Goal: Navigation & Orientation: Find specific page/section

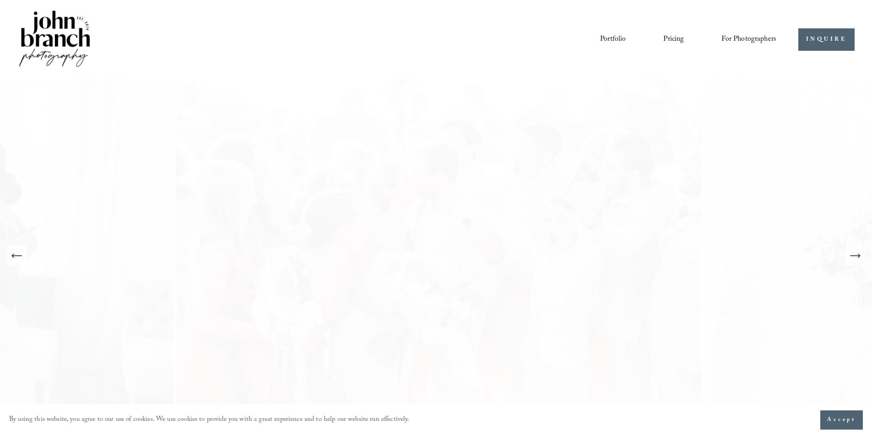
click at [859, 253] on icon "Next Slide" at bounding box center [855, 256] width 13 height 13
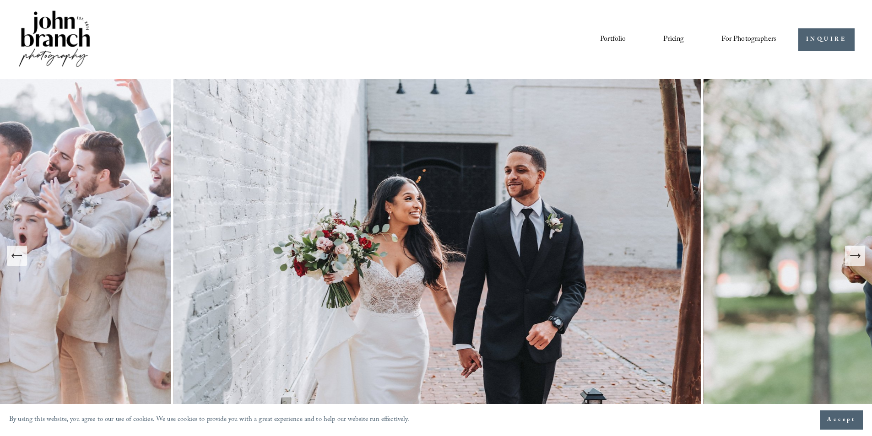
click at [858, 254] on icon "Next Slide" at bounding box center [855, 256] width 13 height 13
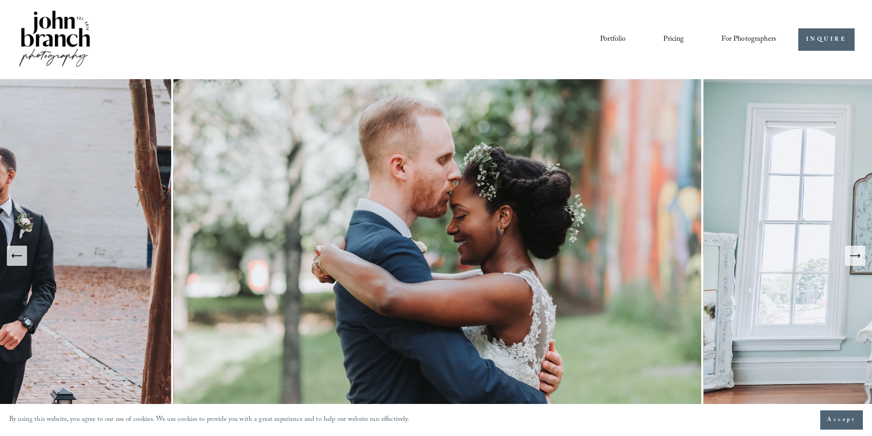
click at [858, 254] on icon "Next Slide" at bounding box center [855, 256] width 13 height 13
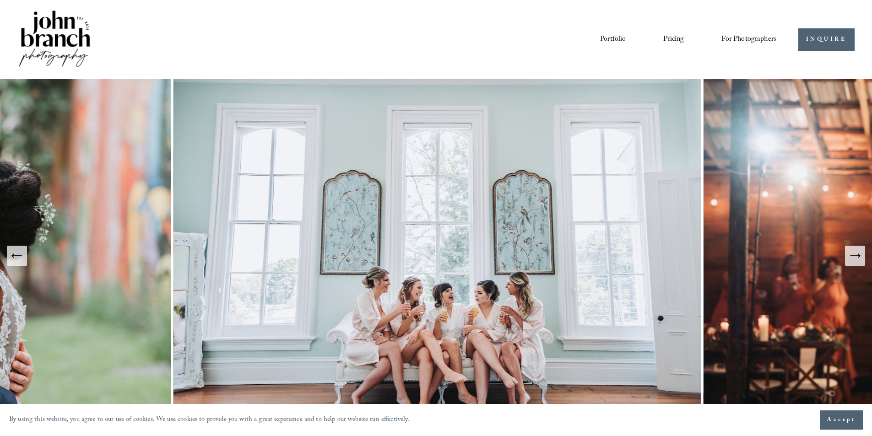
click at [858, 254] on icon "Next Slide" at bounding box center [855, 256] width 13 height 13
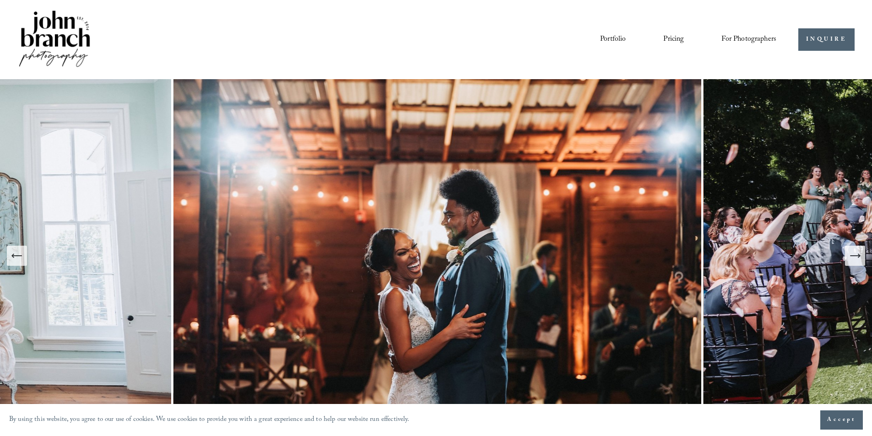
click at [858, 255] on icon "Next Slide" at bounding box center [855, 256] width 13 height 13
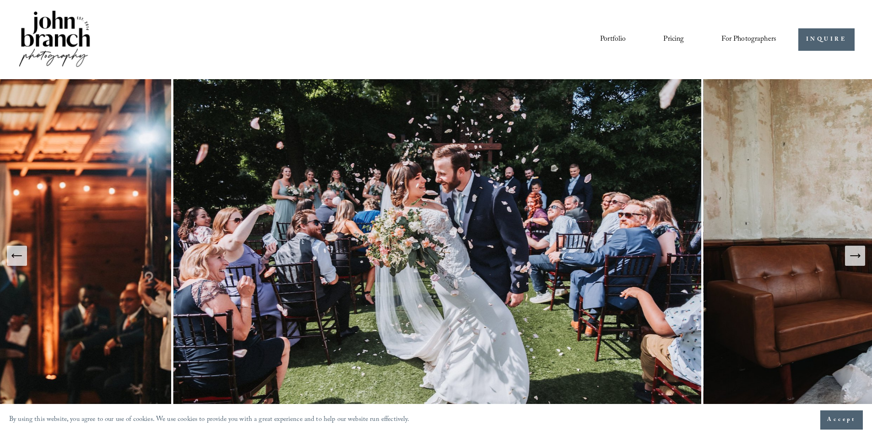
click at [858, 255] on icon "Next Slide" at bounding box center [855, 256] width 13 height 13
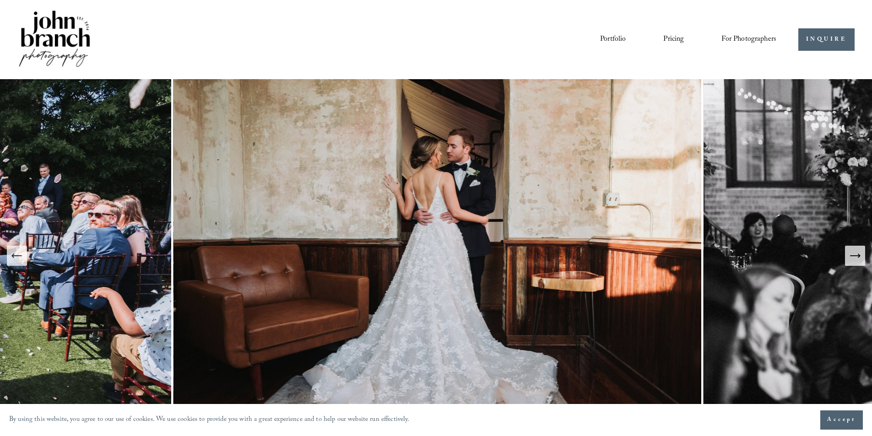
click at [858, 255] on icon "Next Slide" at bounding box center [855, 256] width 13 height 13
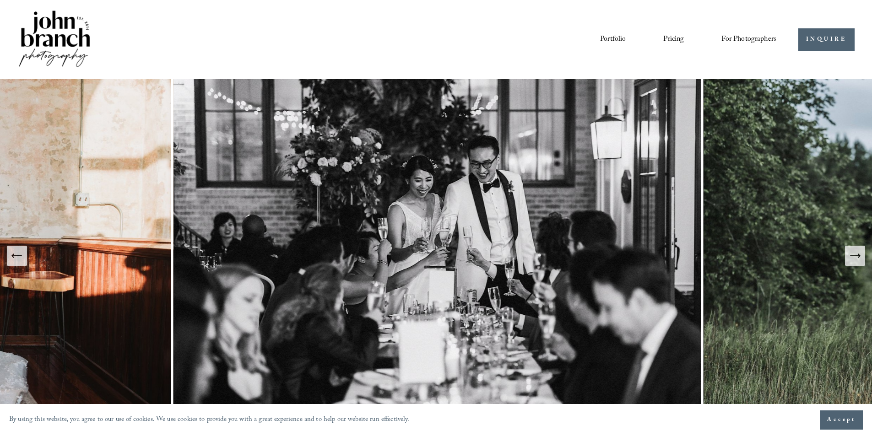
click at [858, 255] on icon "Next Slide" at bounding box center [855, 256] width 13 height 13
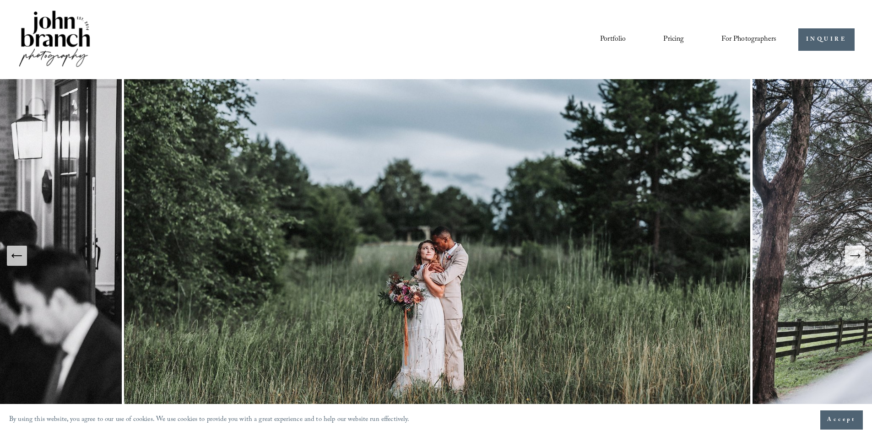
click at [0, 0] on span "Presets" at bounding box center [0, 0] width 0 height 0
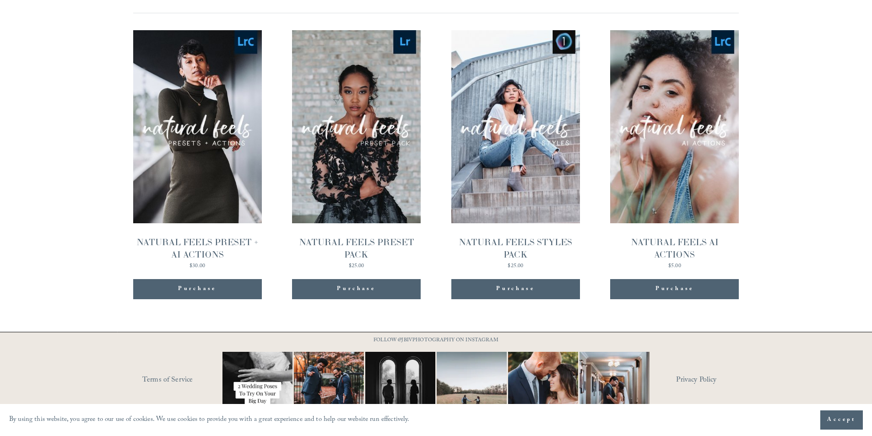
scroll to position [1006, 0]
